Goal: Task Accomplishment & Management: Use online tool/utility

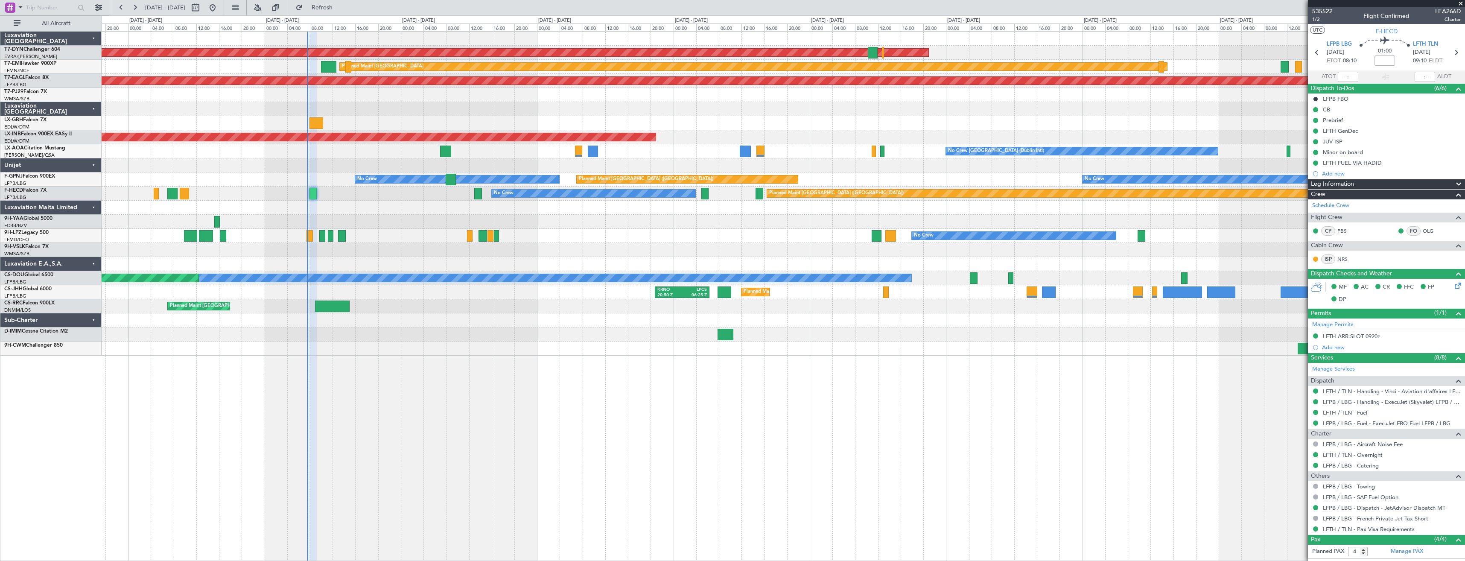
scroll to position [74, 0]
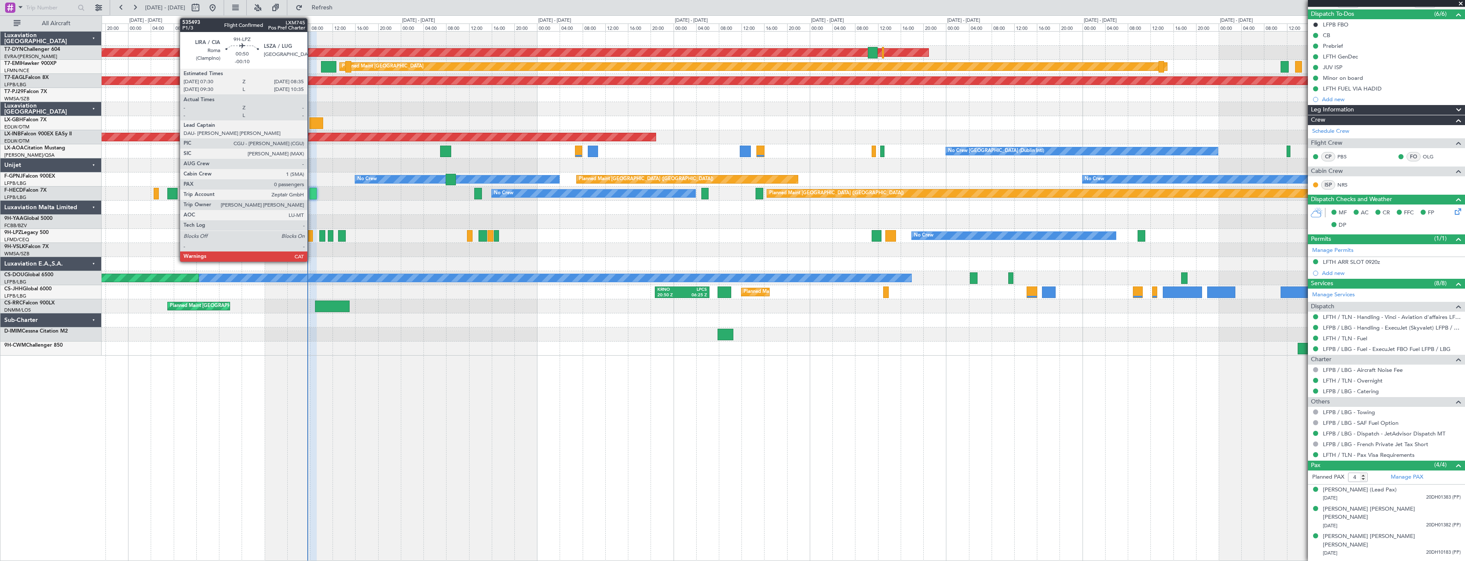
click at [311, 233] on div at bounding box center [310, 236] width 6 height 12
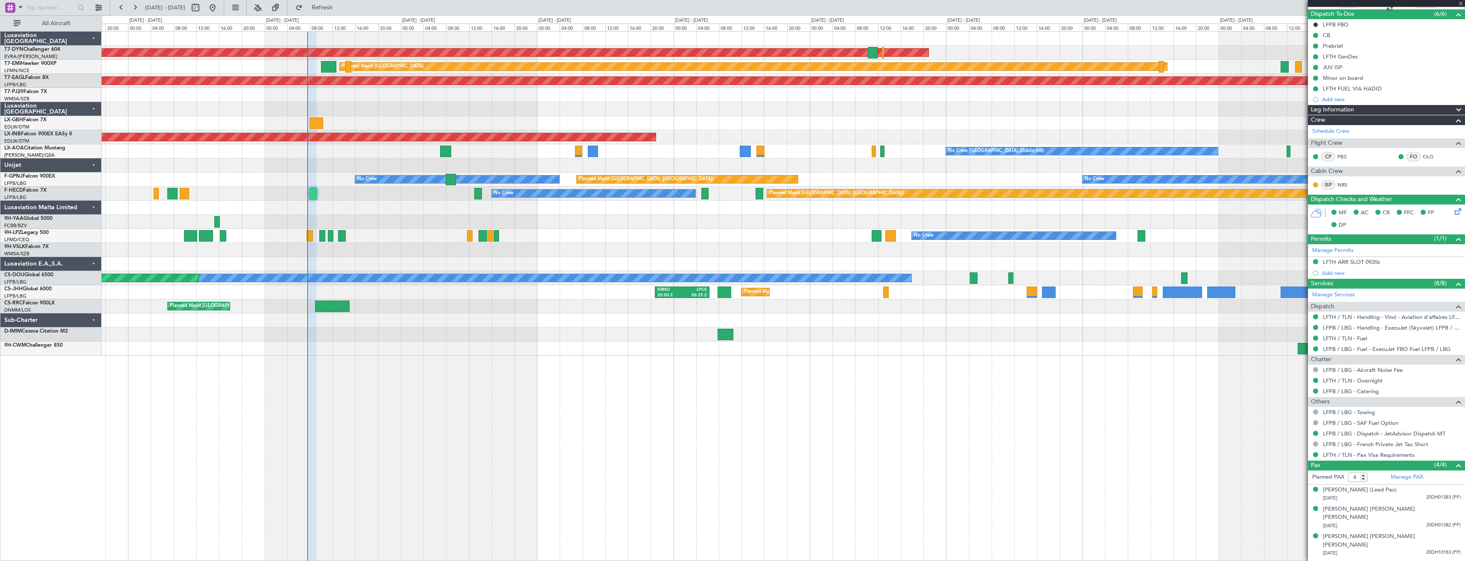
type input "-00:10"
type input "0"
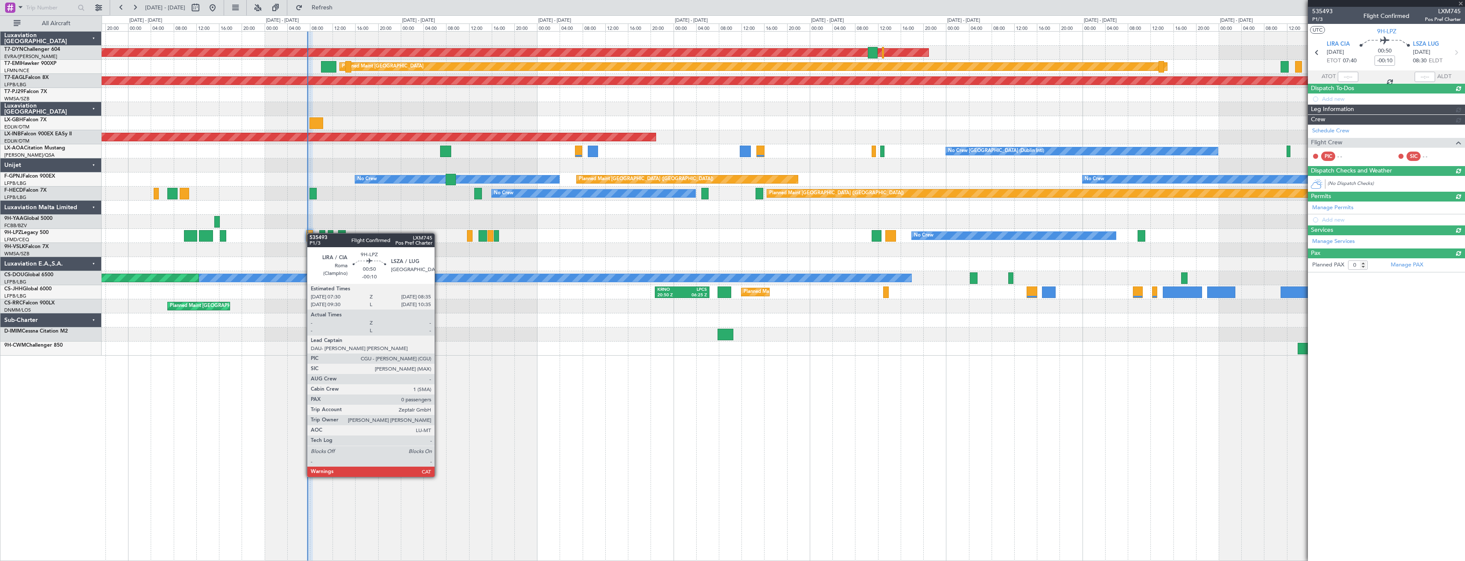
scroll to position [0, 0]
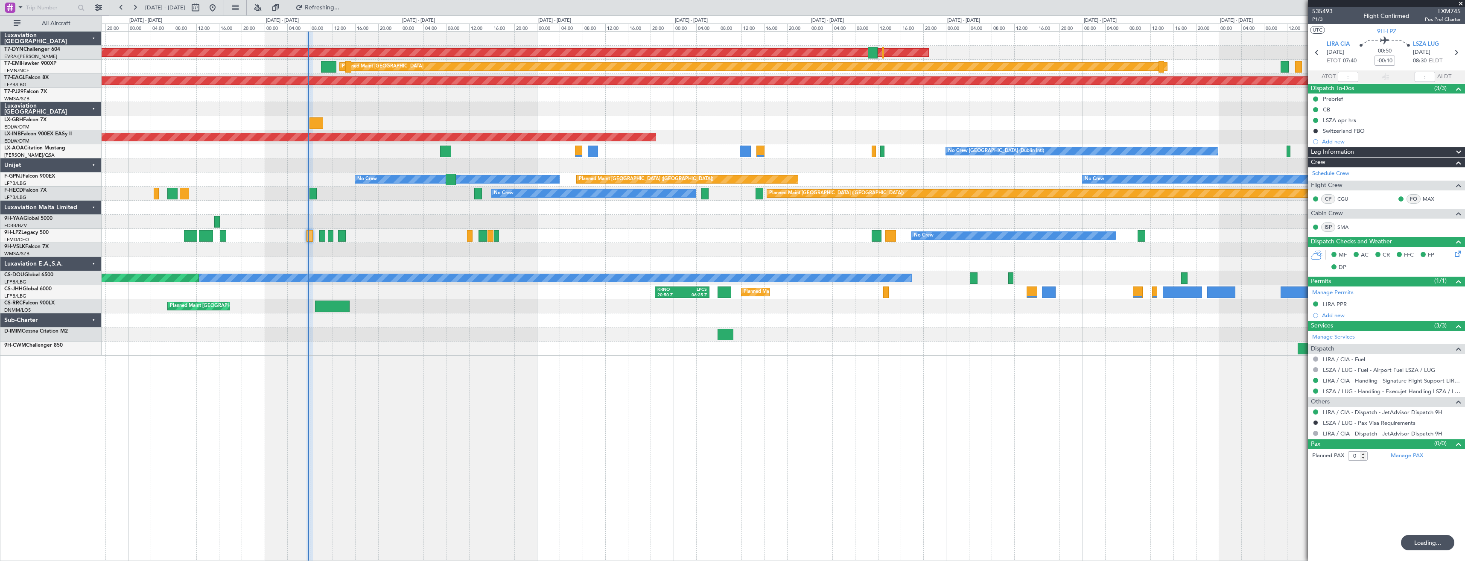
type input "07:39"
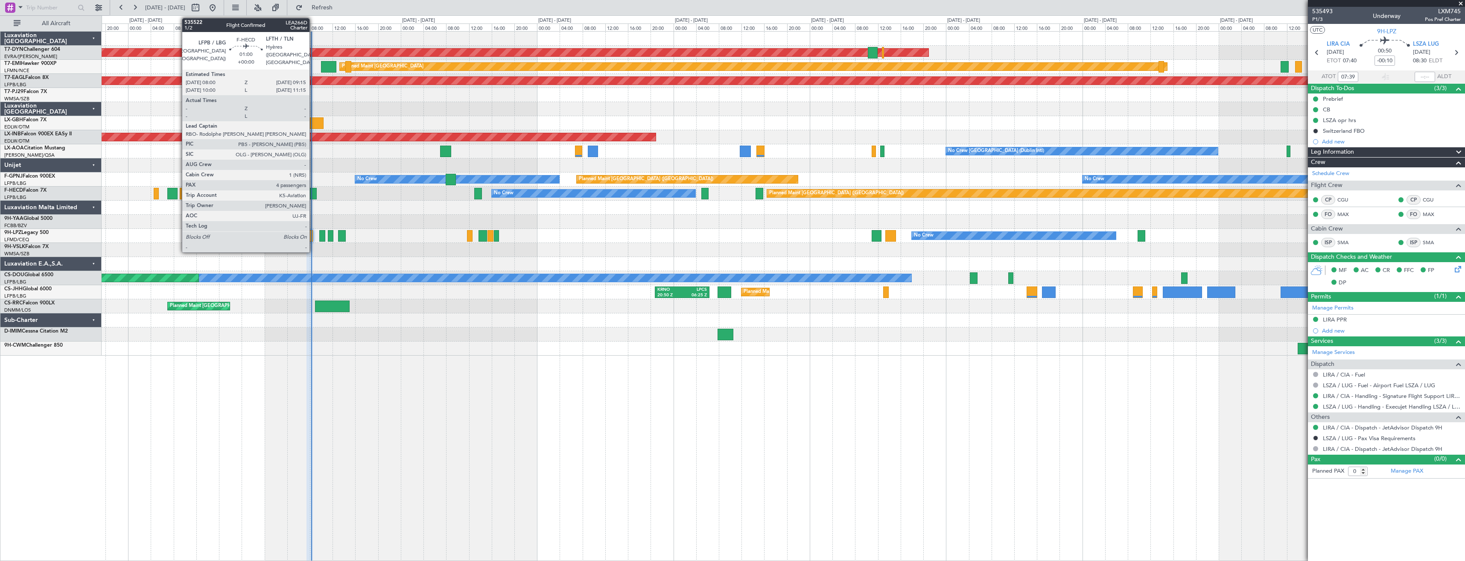
click at [313, 196] on div at bounding box center [313, 194] width 7 height 12
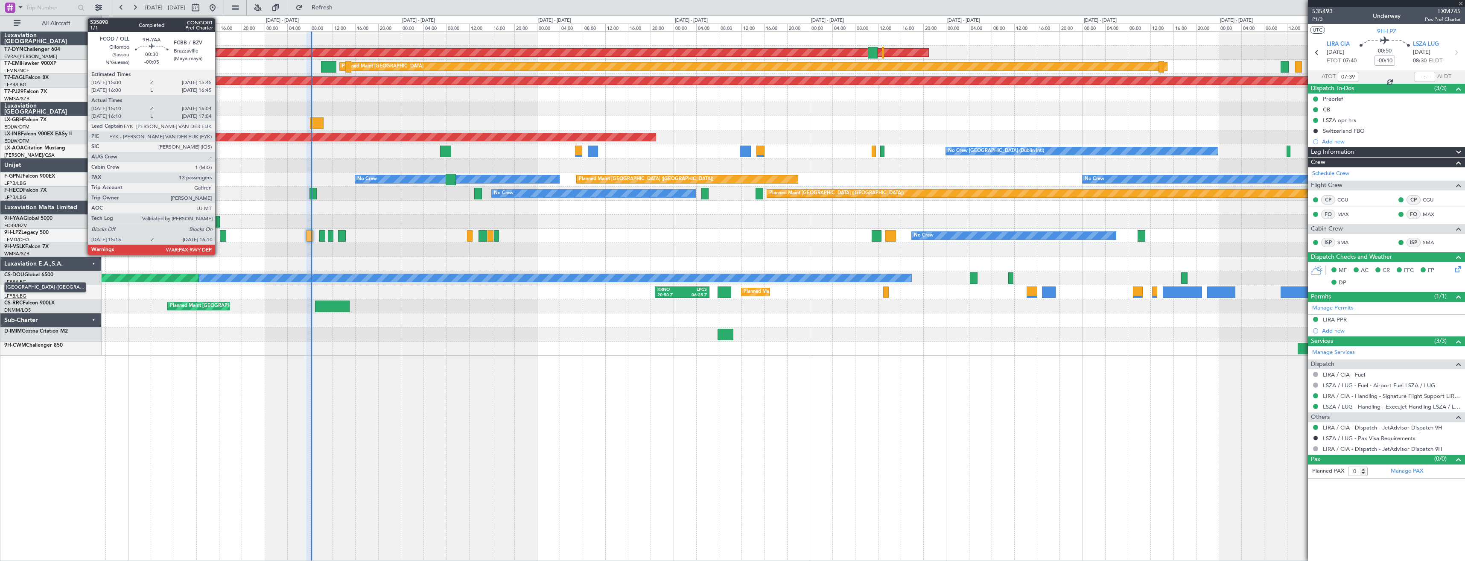
type input "4"
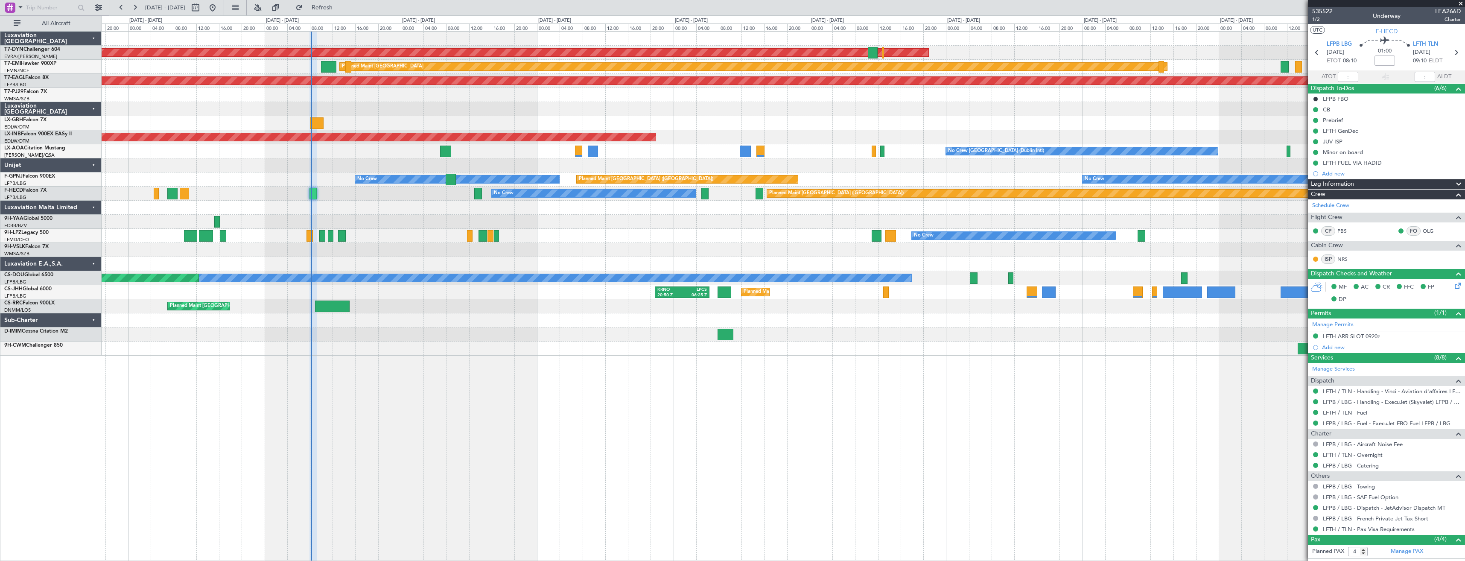
type input "08:12"
click at [498, 332] on div at bounding box center [783, 334] width 1363 height 14
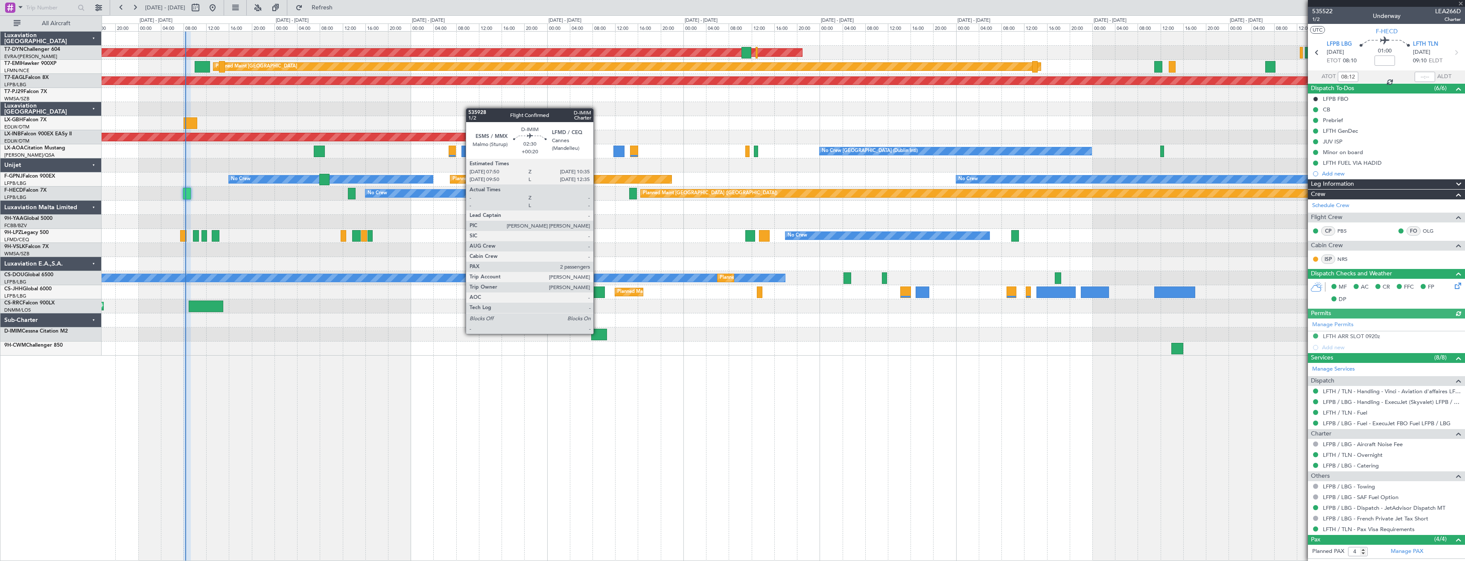
click at [597, 333] on div at bounding box center [599, 335] width 16 height 12
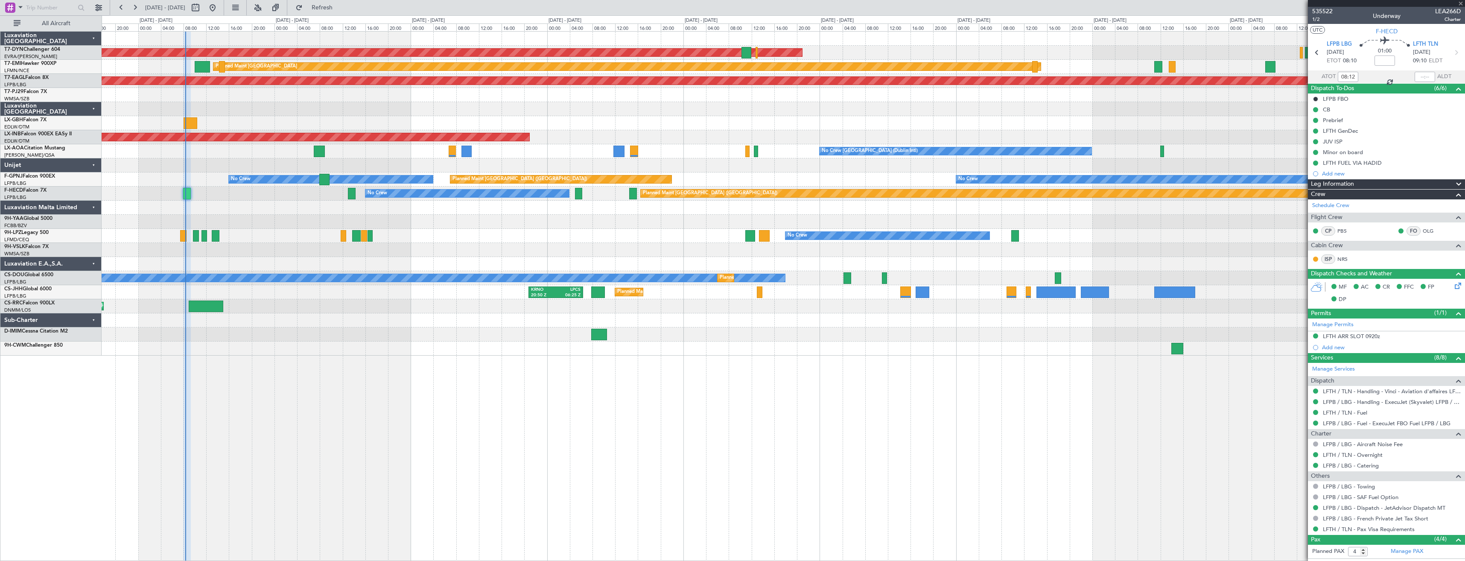
type input "+00:20"
type input "2"
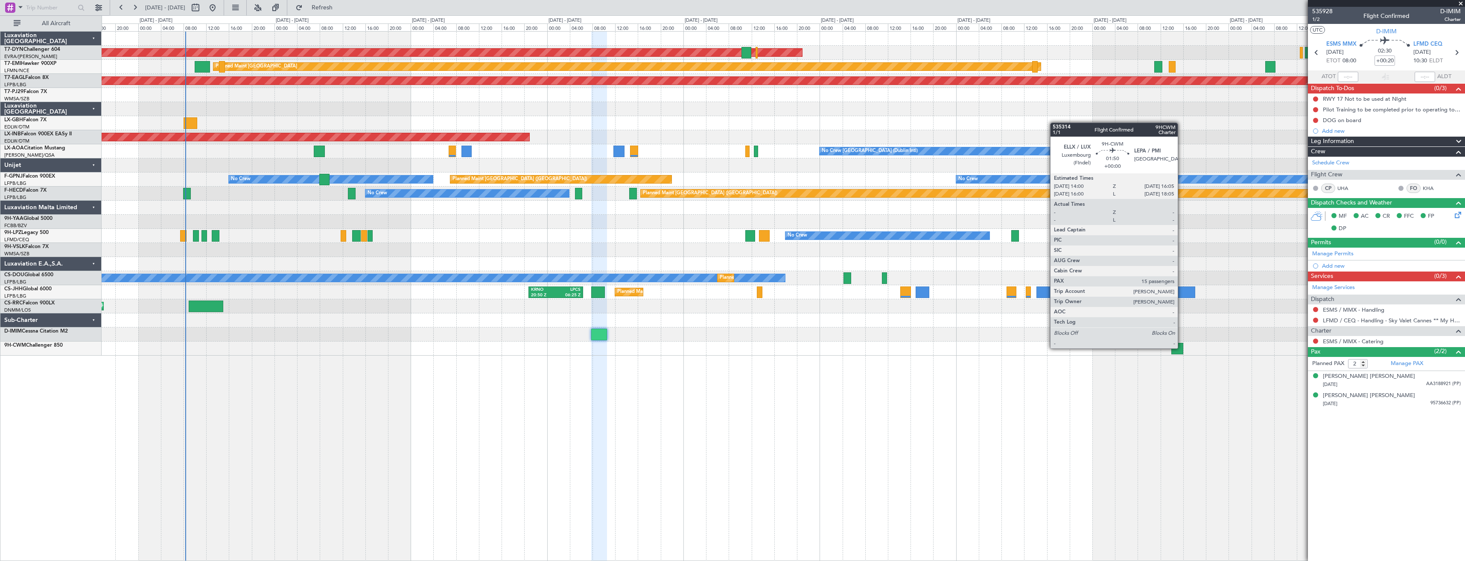
click at [1182, 348] on div at bounding box center [1178, 349] width 12 height 12
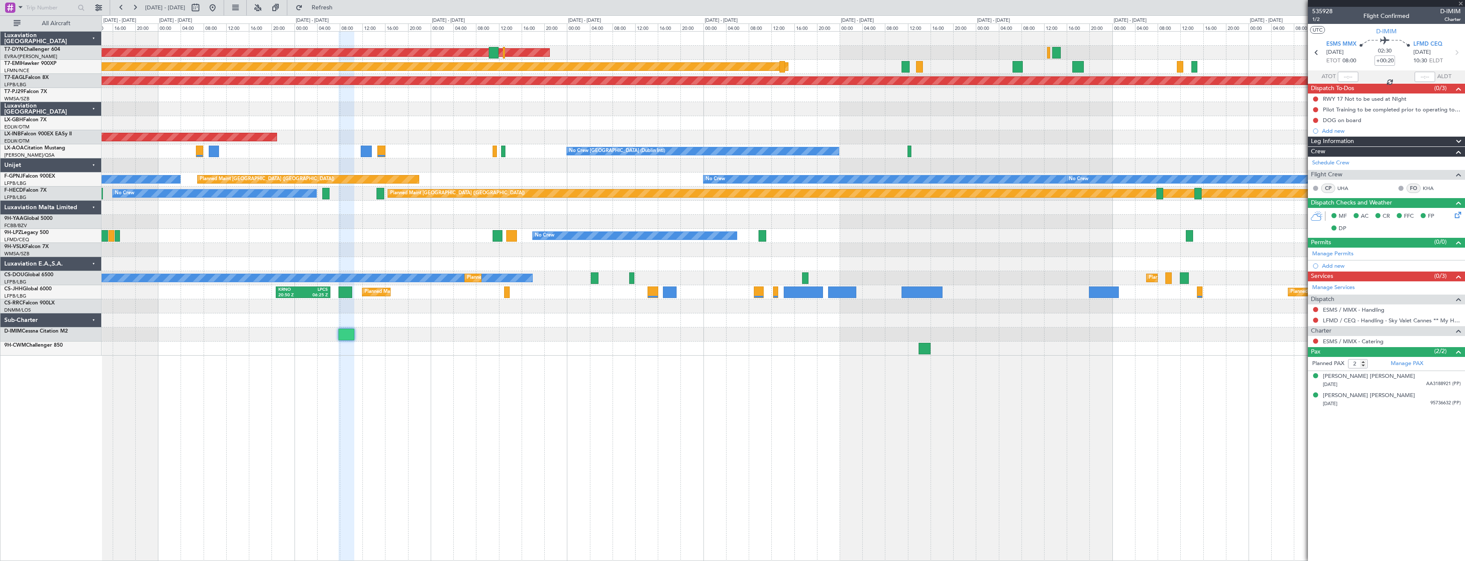
click at [859, 394] on div "AOG Maint Riga (Riga Intl) Planned Maint [GEOGRAPHIC_DATA] Grounded [US_STATE] …" at bounding box center [784, 296] width 1364 height 530
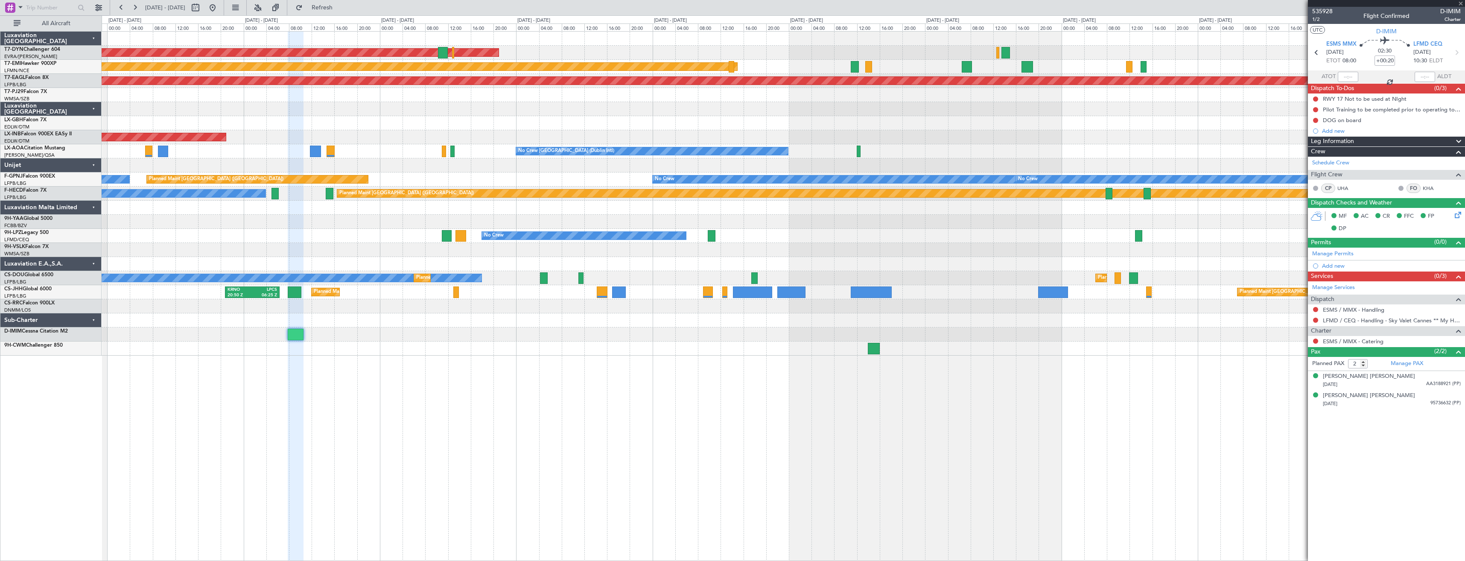
type input "15"
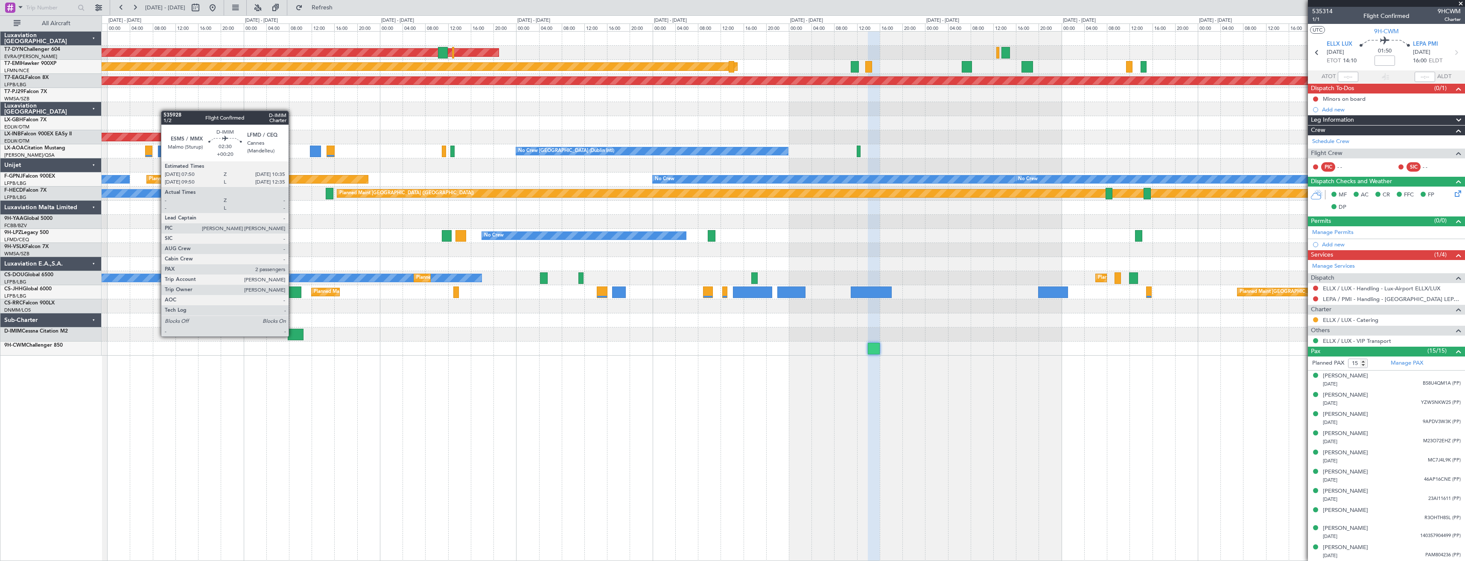
click at [292, 336] on div at bounding box center [296, 335] width 16 height 12
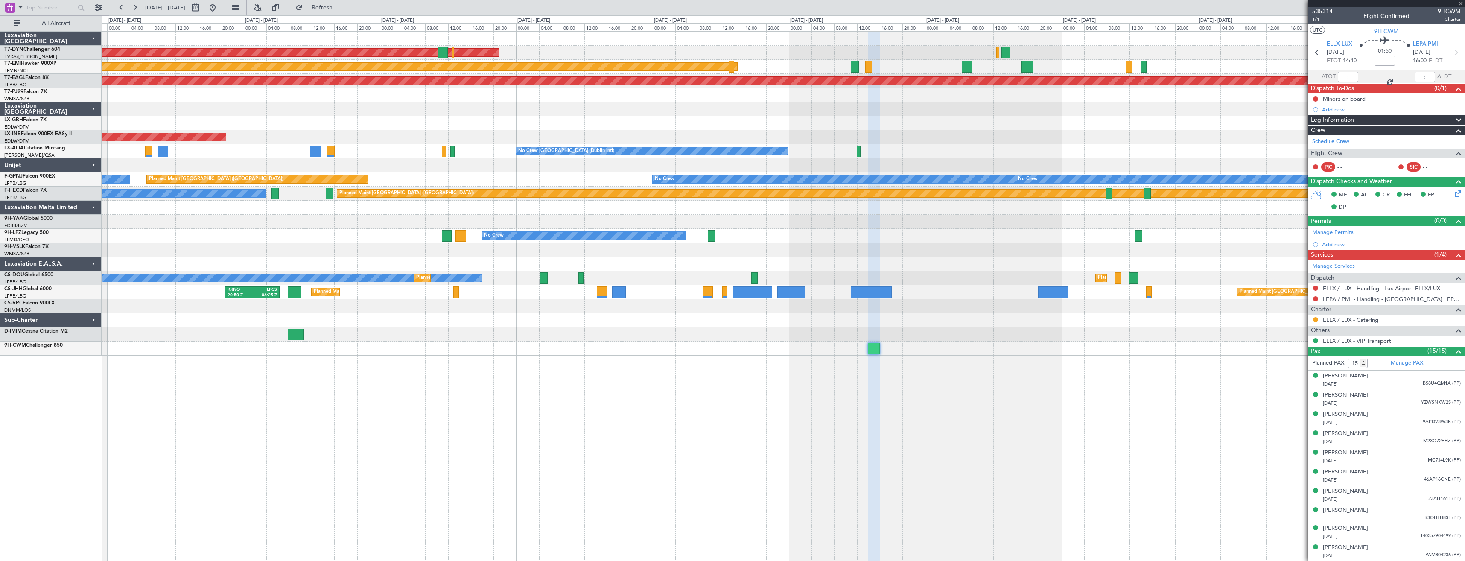
type input "+00:20"
type input "2"
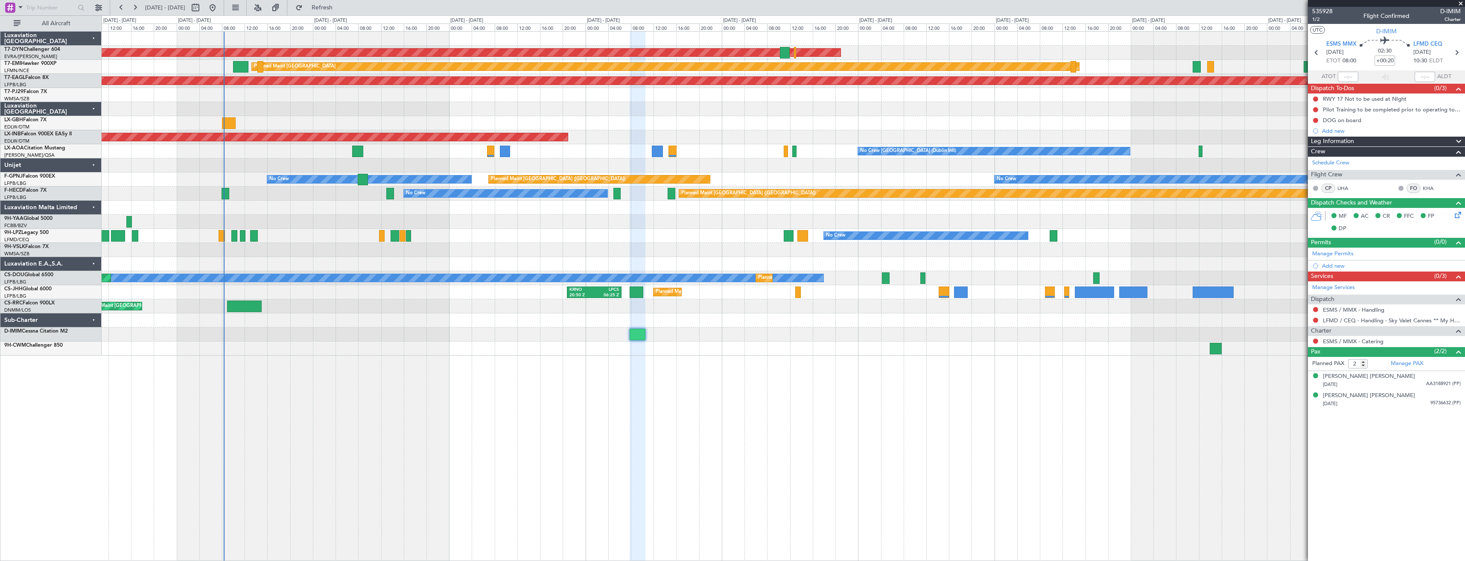
click at [654, 309] on div "AOG Maint Riga (Riga Intl) Planned Maint [GEOGRAPHIC_DATA] Grounded [US_STATE] …" at bounding box center [784, 296] width 1364 height 530
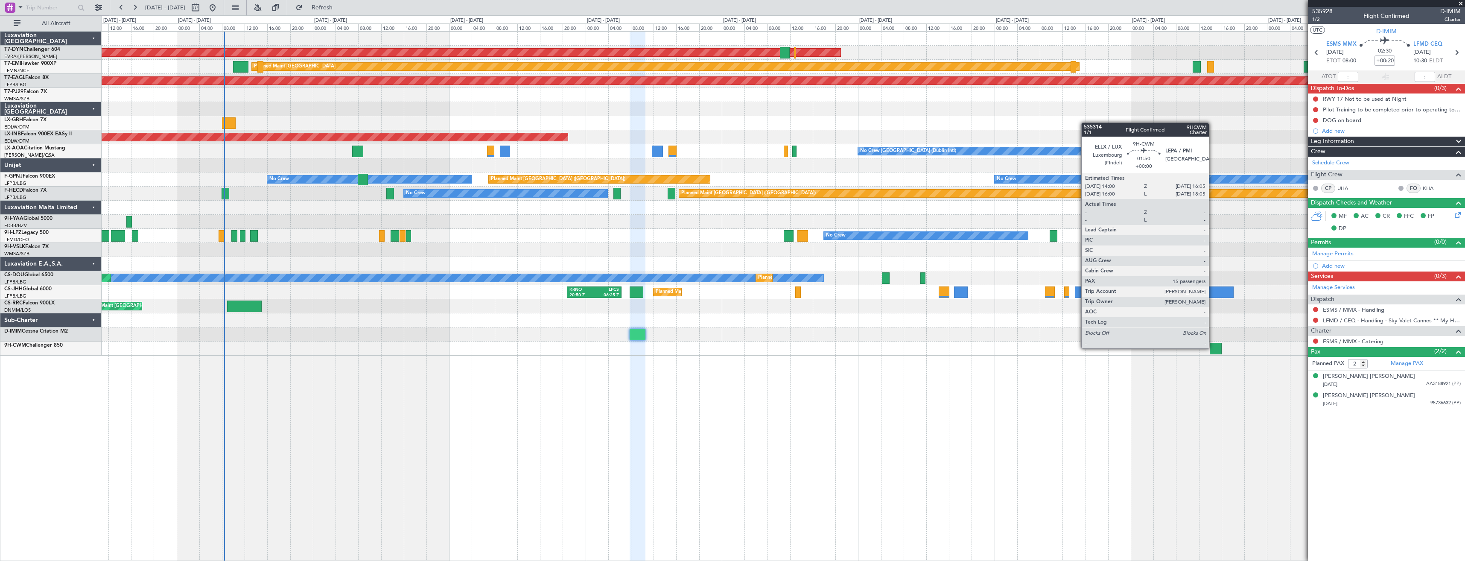
click at [1213, 348] on div at bounding box center [1216, 349] width 12 height 12
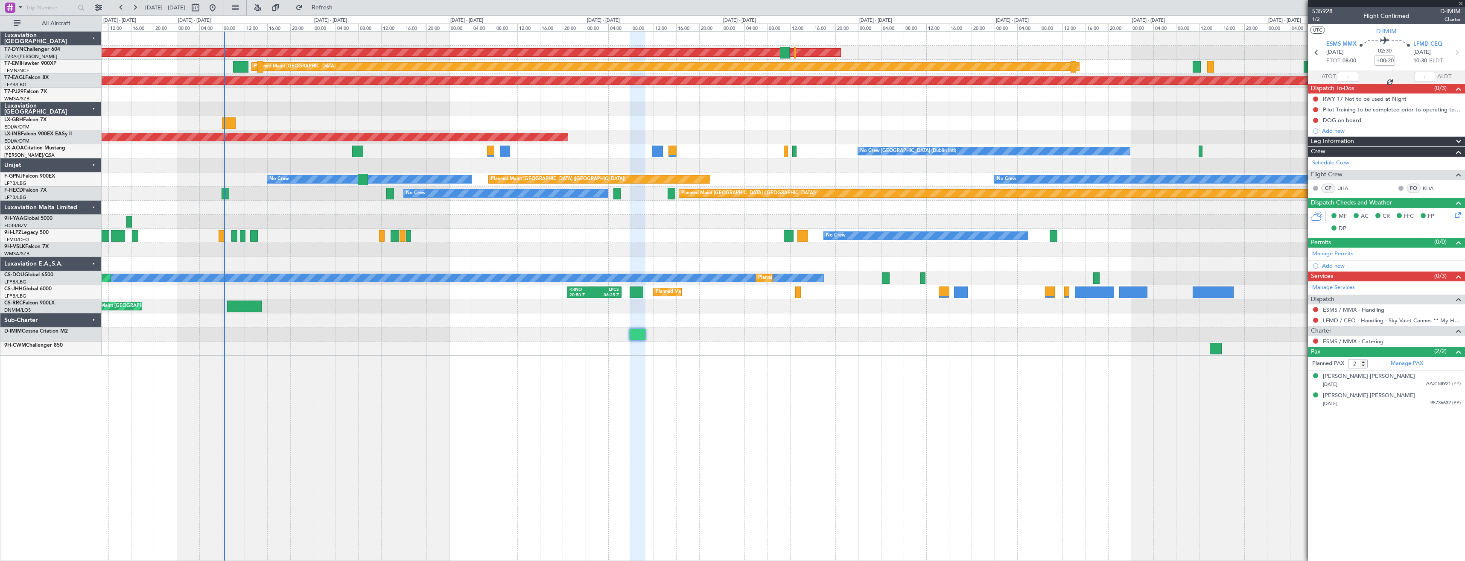
type input "15"
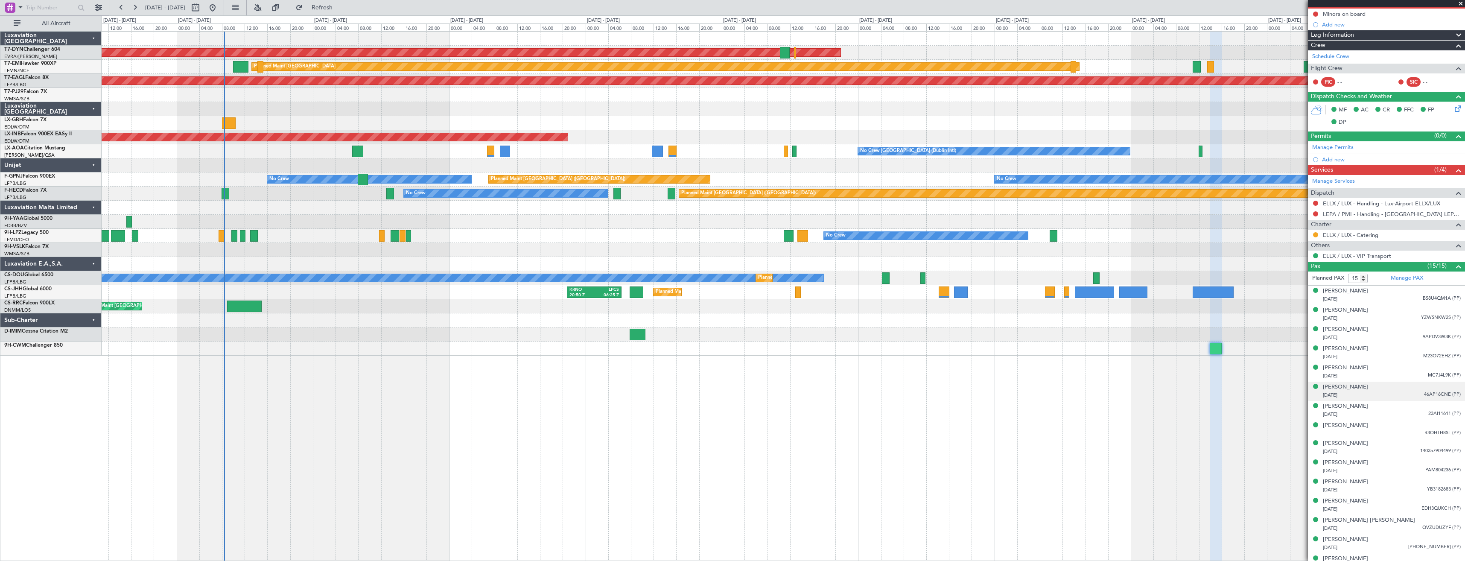
scroll to position [96, 0]
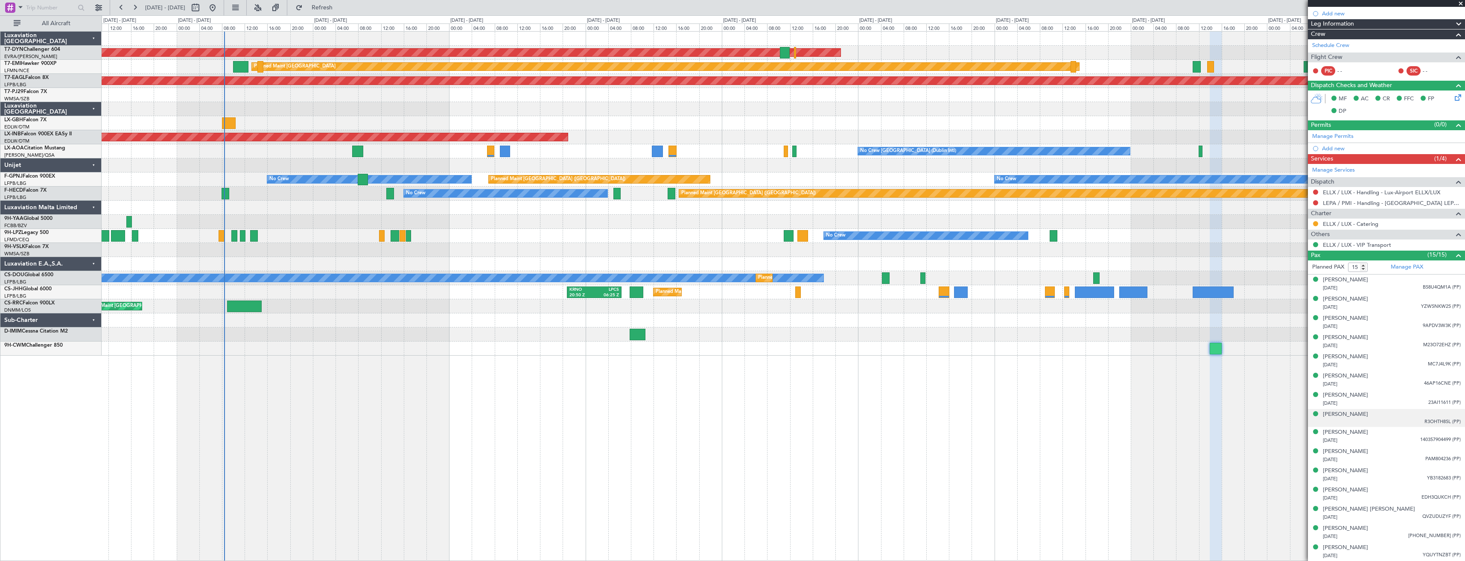
click at [1390, 420] on div "[PERSON_NAME] R3OHTH8SL (PP)" at bounding box center [1392, 417] width 138 height 15
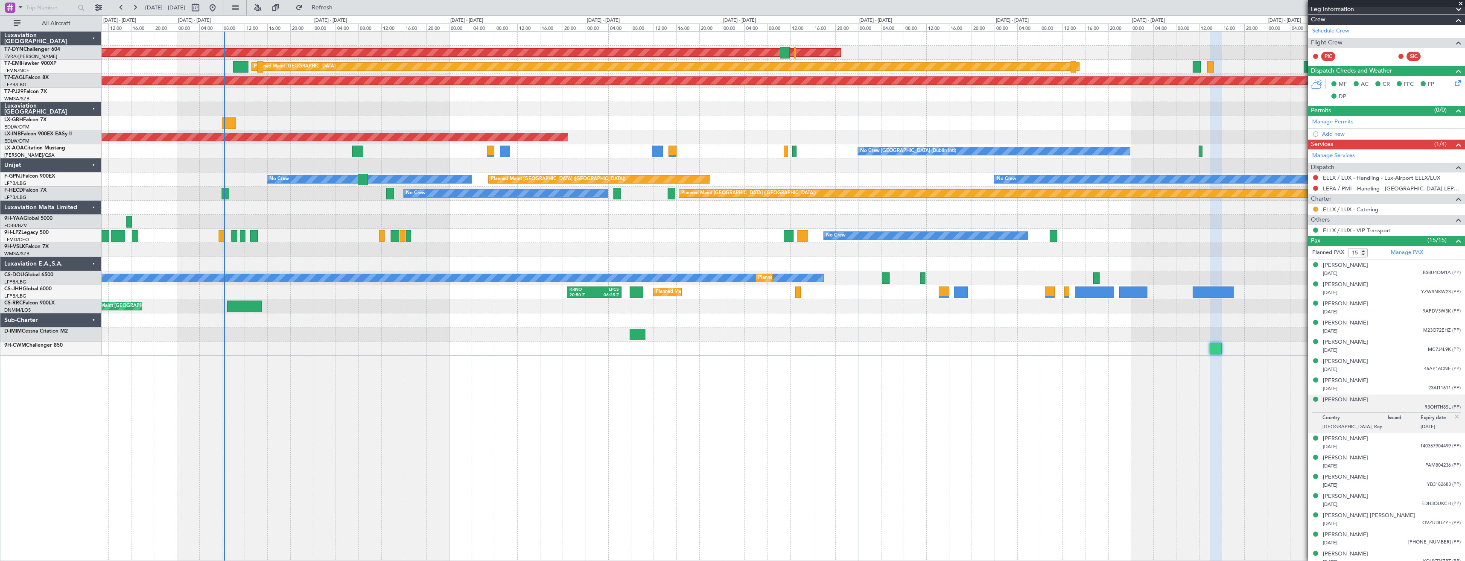
scroll to position [117, 0]
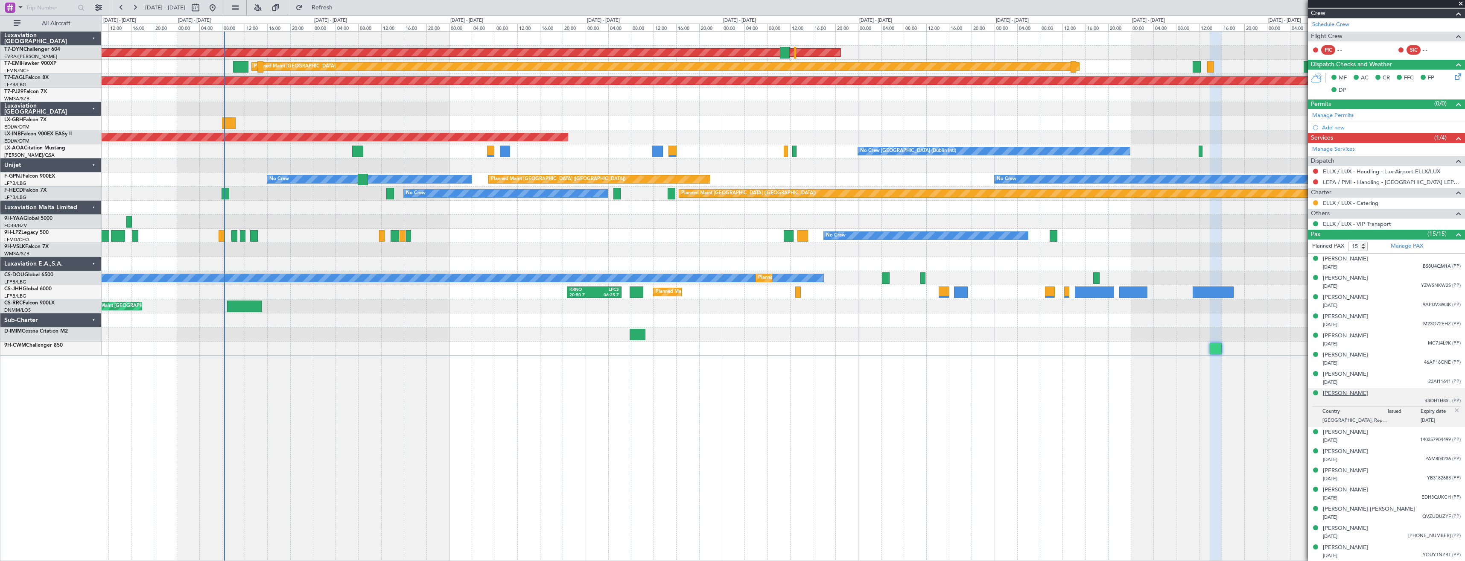
click at [1357, 392] on div "[PERSON_NAME]" at bounding box center [1345, 393] width 45 height 9
click at [340, 5] on span "Refresh" at bounding box center [322, 8] width 36 height 6
